Goal: Information Seeking & Learning: Stay updated

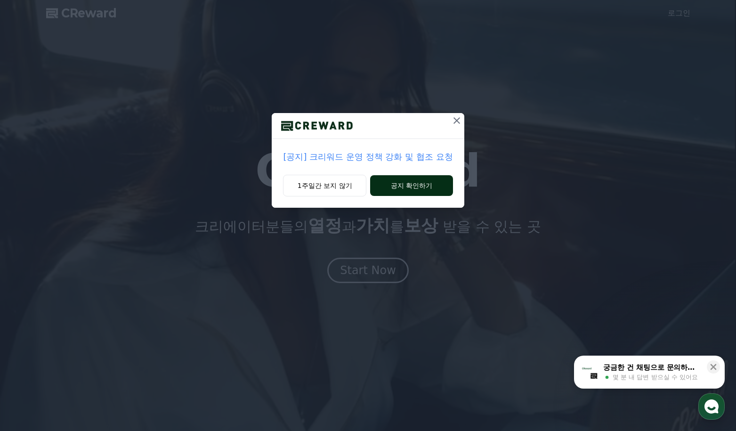
click at [417, 188] on button "공지 확인하기" at bounding box center [411, 185] width 82 height 21
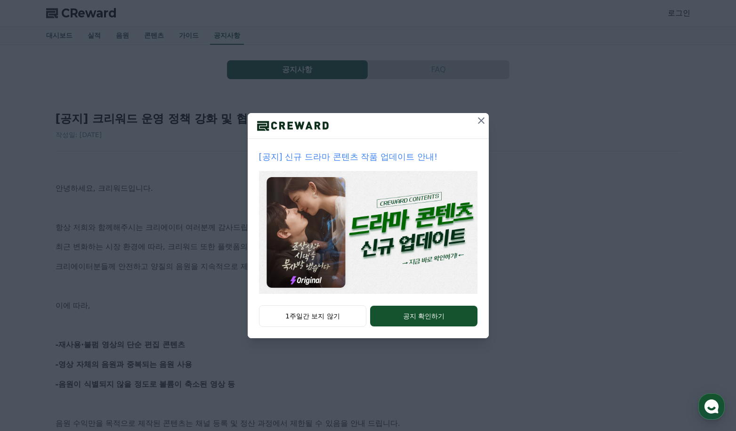
click at [484, 120] on icon at bounding box center [481, 120] width 11 height 11
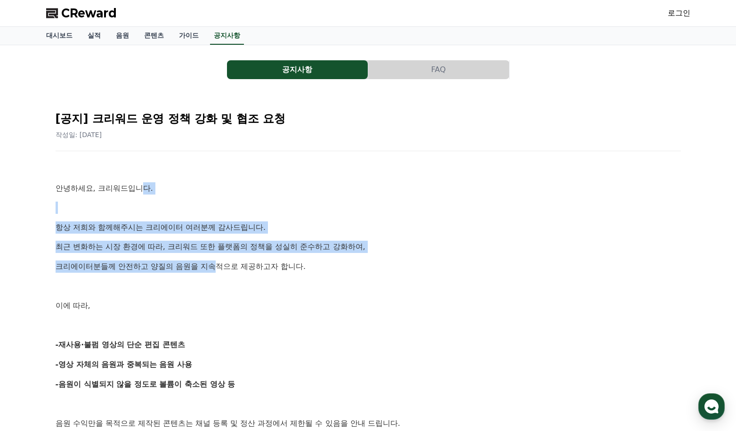
drag, startPoint x: 130, startPoint y: 186, endPoint x: 245, endPoint y: 262, distance: 137.6
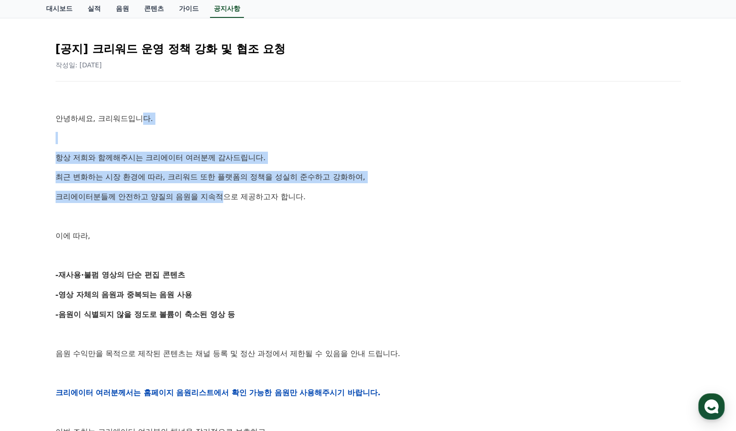
scroll to position [90, 0]
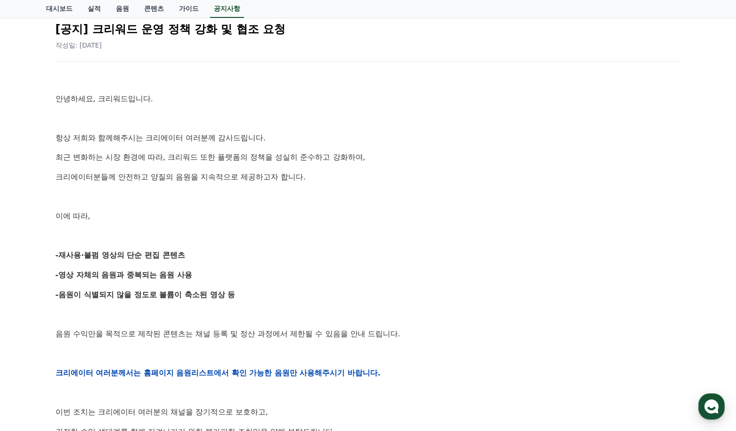
drag, startPoint x: 101, startPoint y: 255, endPoint x: 124, endPoint y: 266, distance: 25.7
click at [107, 256] on strong "-재사용·불펌 영상의 단순 편집 콘텐츠" at bounding box center [121, 255] width 130 height 9
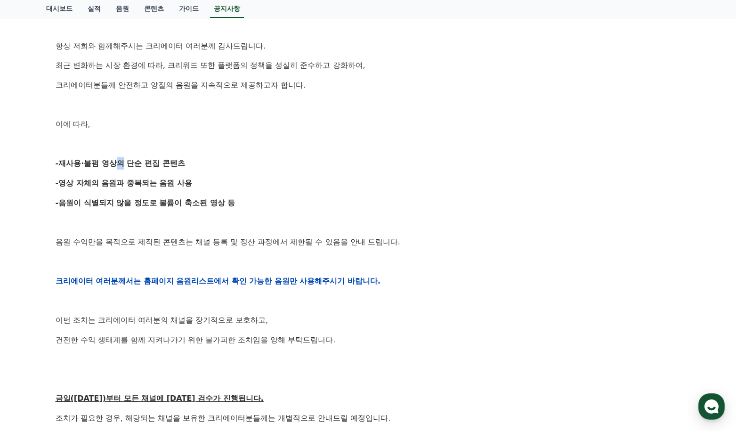
scroll to position [231, 0]
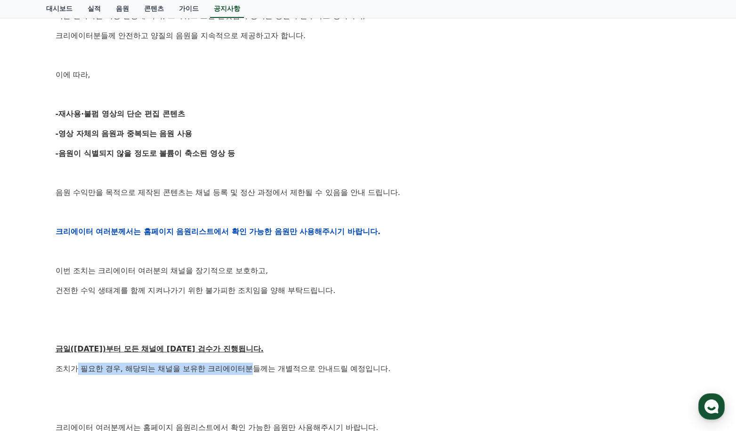
drag, startPoint x: 75, startPoint y: 366, endPoint x: 228, endPoint y: 368, distance: 152.7
click at [228, 368] on p "조치가 필요한 경우, 해당되는 채널을 보유한 크리에이터분들께는 개별적으로 안내드릴 예정입니다." at bounding box center [369, 369] width 626 height 12
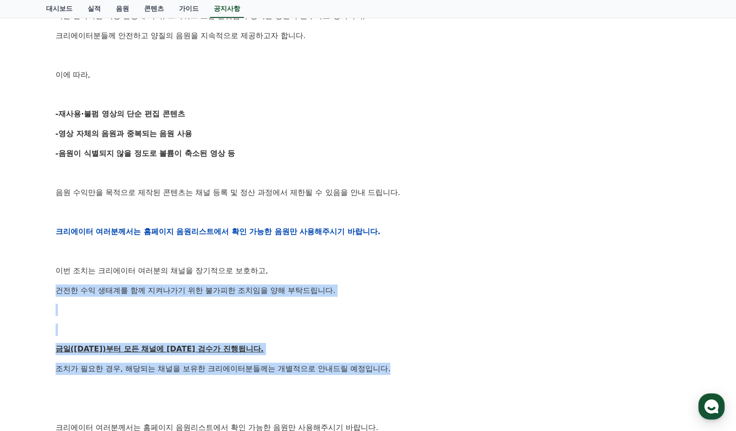
drag, startPoint x: 357, startPoint y: 365, endPoint x: 303, endPoint y: 266, distance: 112.8
click at [303, 266] on div "안녕하세요, 크리워드입니다. 항상 저희와 함께해주시는 크리에이터 여러분께 감사드립니다. 최근 변화하는 시장 환경에 따라, 크리워드 또한 플랫폼…" at bounding box center [369, 232] width 626 height 600
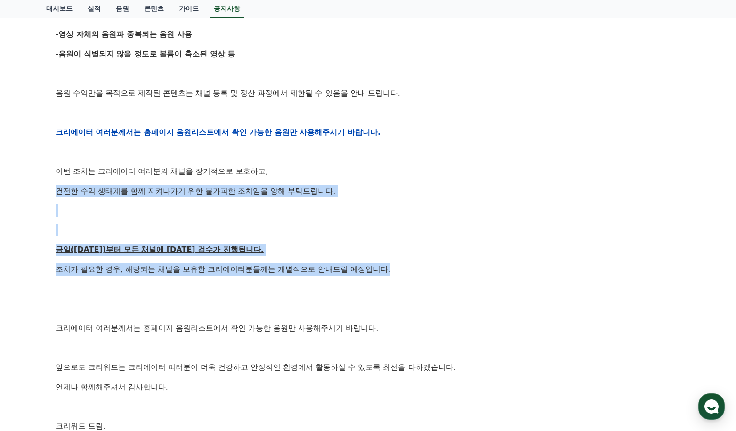
scroll to position [378, 0]
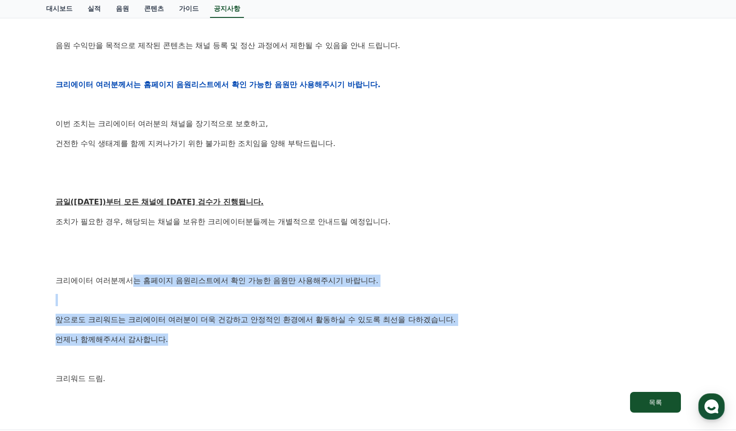
drag, startPoint x: 120, startPoint y: 278, endPoint x: 155, endPoint y: 341, distance: 72.4
click at [155, 341] on div "안녕하세요, 크리워드입니다. 항상 저희와 함께해주시는 크리에이터 여러분께 감사드립니다. 최근 변화하는 시장 환경에 따라, 크리워드 또한 플랫폼…" at bounding box center [369, 85] width 626 height 600
click at [155, 341] on p "언제나 함께해주셔서 감사합니다." at bounding box center [369, 340] width 626 height 12
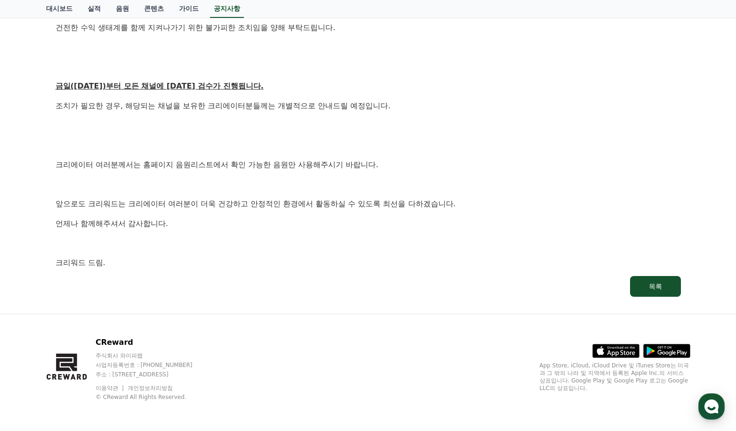
scroll to position [0, 0]
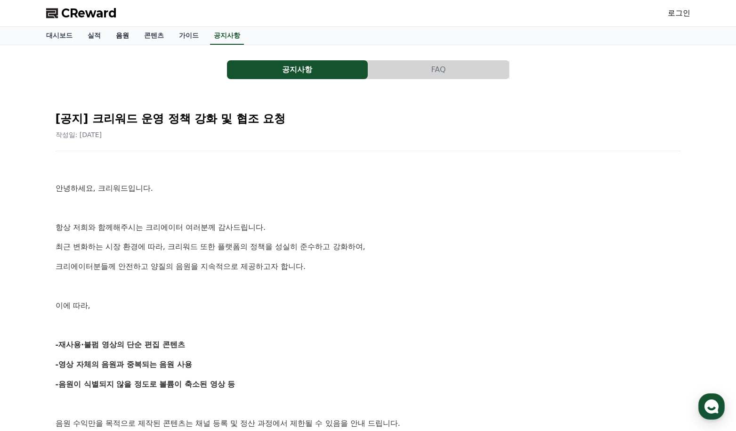
click at [115, 36] on link "음원" at bounding box center [122, 36] width 28 height 18
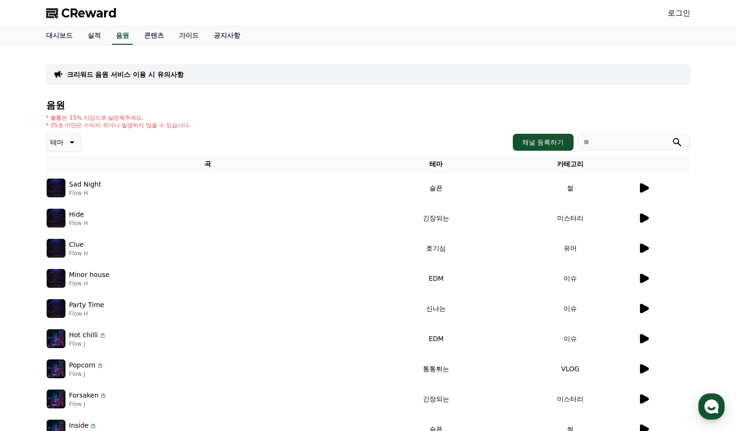
click at [645, 249] on icon at bounding box center [644, 248] width 9 height 9
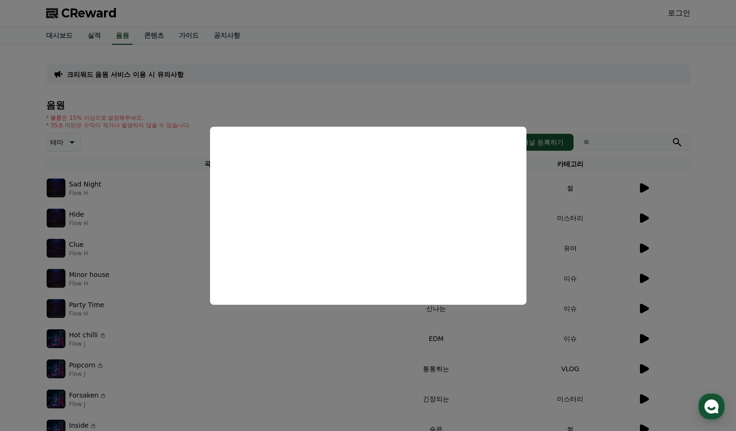
click at [388, 334] on button "close modal" at bounding box center [368, 215] width 736 height 431
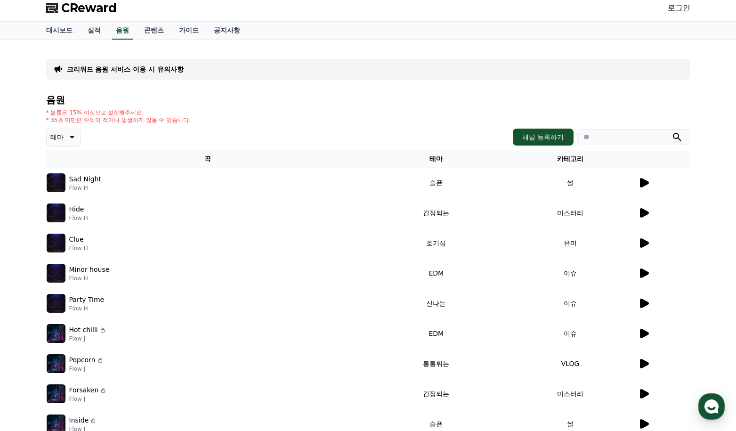
scroll to position [8, 0]
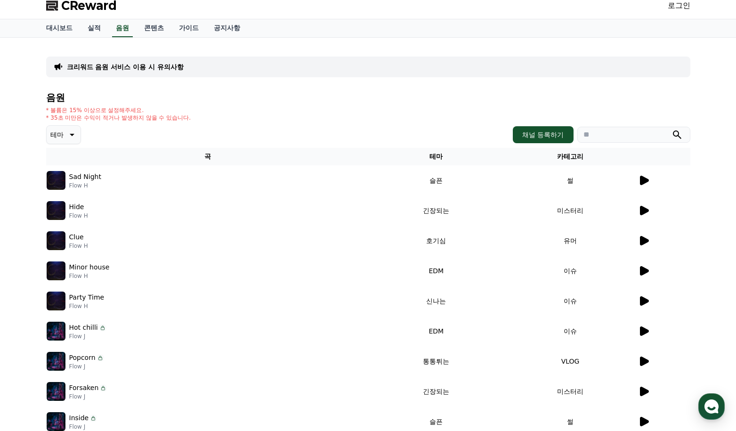
click at [646, 302] on icon at bounding box center [644, 300] width 9 height 9
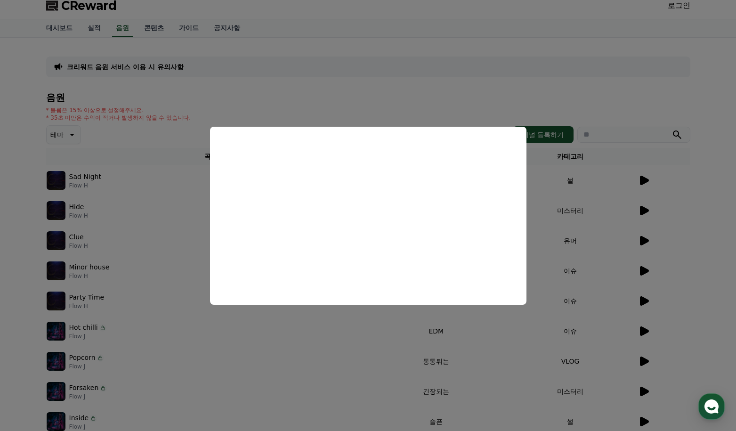
click at [376, 100] on button "close modal" at bounding box center [368, 215] width 736 height 431
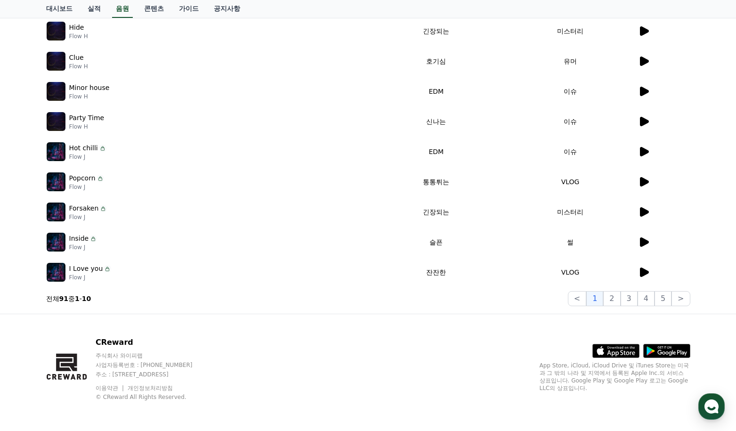
scroll to position [0, 0]
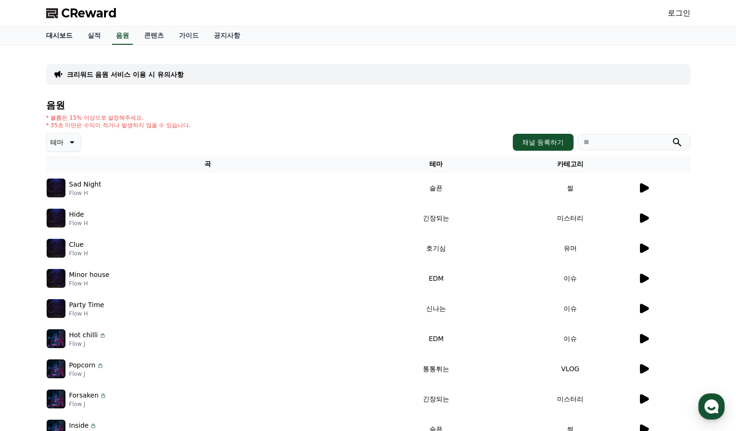
click at [65, 39] on link "대시보드" at bounding box center [59, 36] width 41 height 18
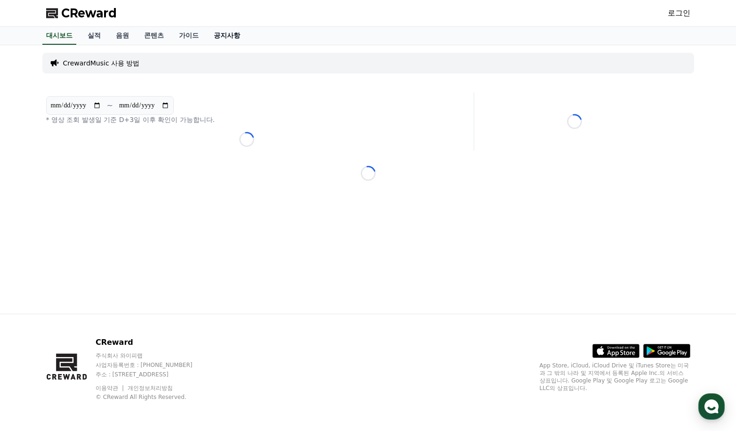
click at [210, 41] on link "공지사항" at bounding box center [226, 36] width 41 height 18
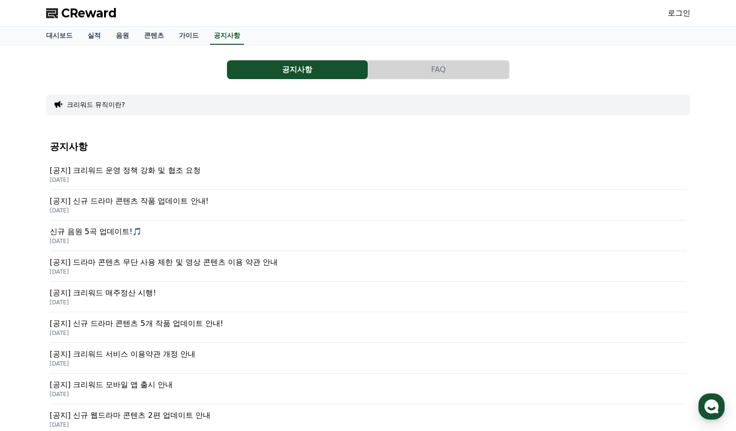
click at [147, 169] on p "[공지] 크리워드 운영 정책 강화 및 협조 요청" at bounding box center [368, 170] width 637 height 11
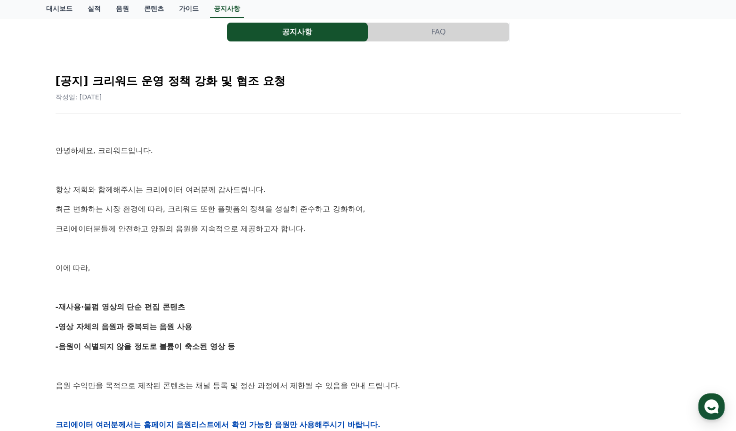
scroll to position [128, 0]
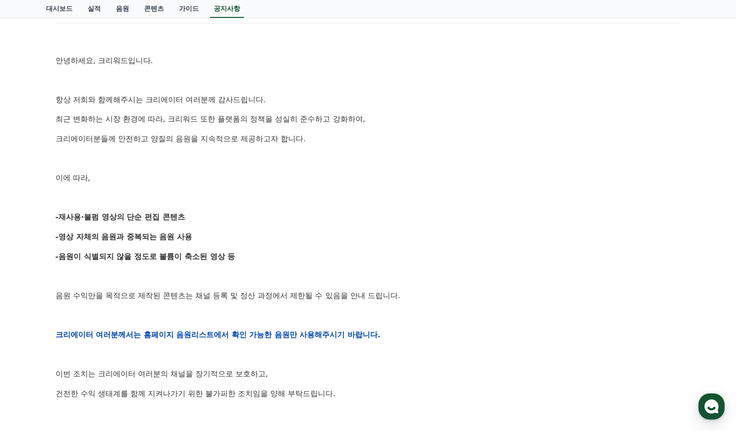
drag, startPoint x: 353, startPoint y: 293, endPoint x: 312, endPoint y: 234, distance: 72.4
click at [312, 234] on div "안녕하세요, 크리워드입니다. 항상 저희와 함께해주시는 크리에이터 여러분께 감사드립니다. 최근 변화하는 시장 환경에 따라, 크리워드 또한 플랫폼…" at bounding box center [369, 335] width 626 height 600
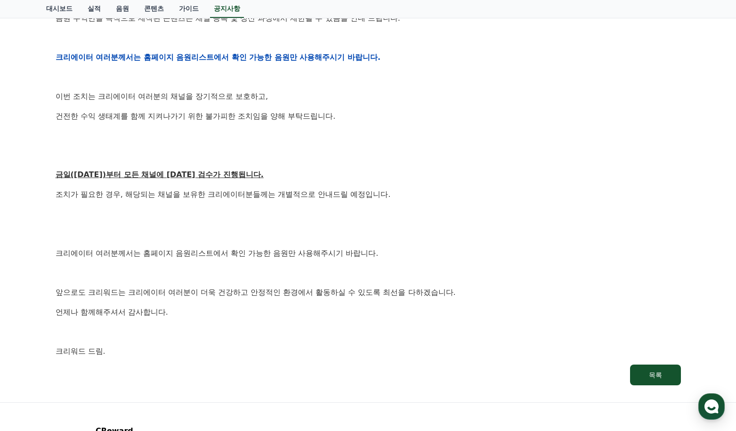
scroll to position [441, 0]
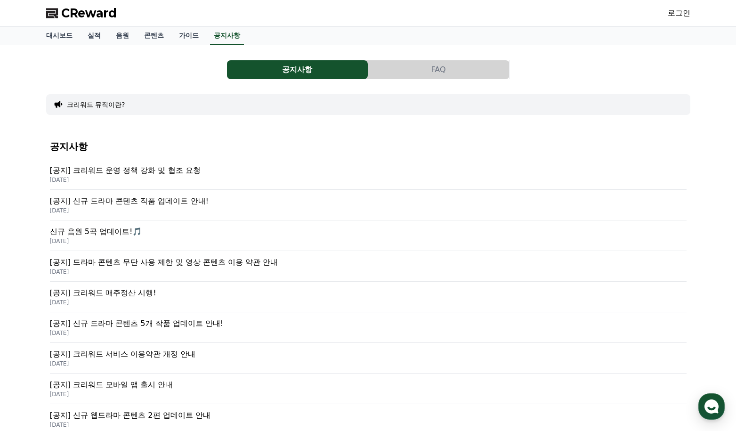
click at [152, 203] on p "[공지] 신규 드라마 콘텐츠 작품 업데이트 안내!" at bounding box center [368, 201] width 637 height 11
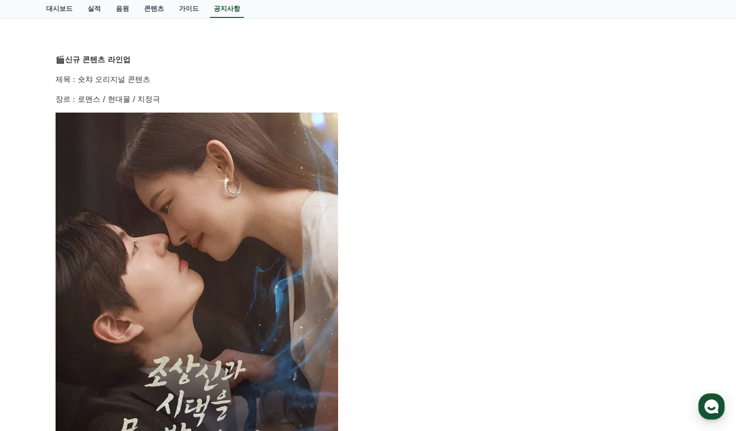
scroll to position [374, 0]
